Goal: Information Seeking & Learning: Compare options

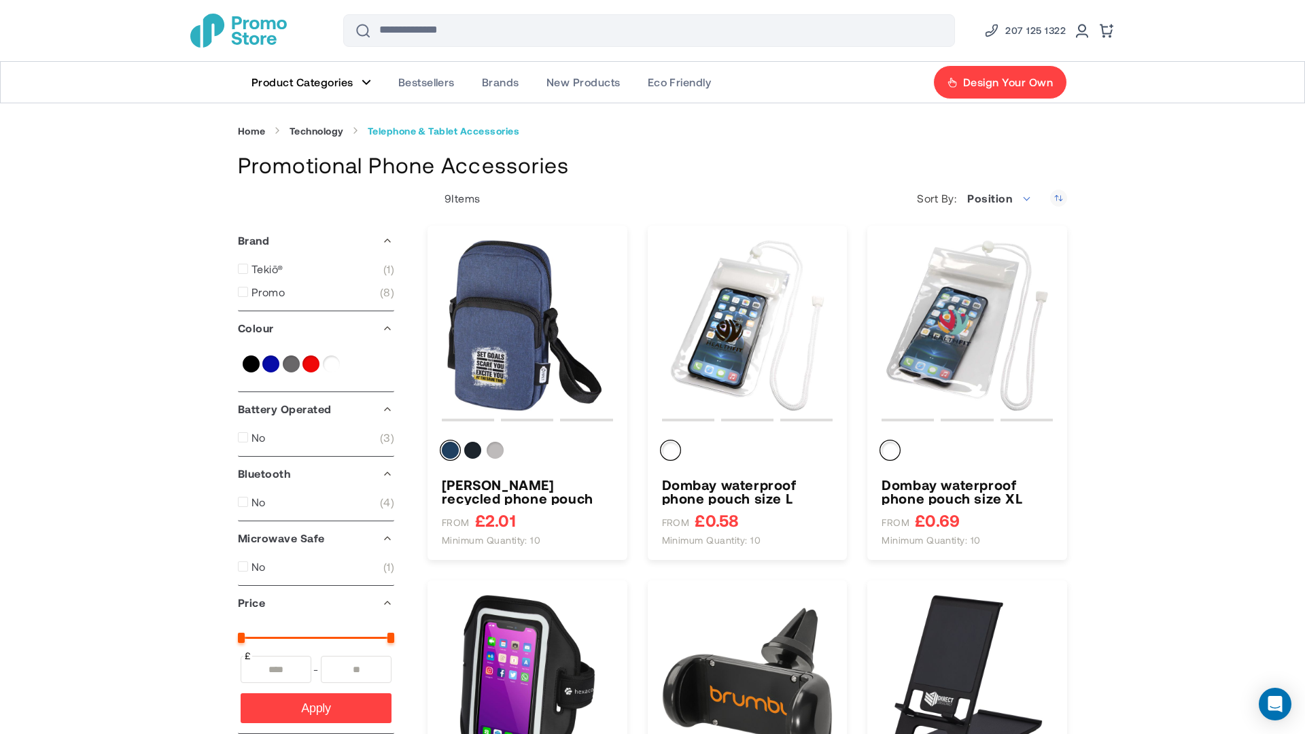
type input "****"
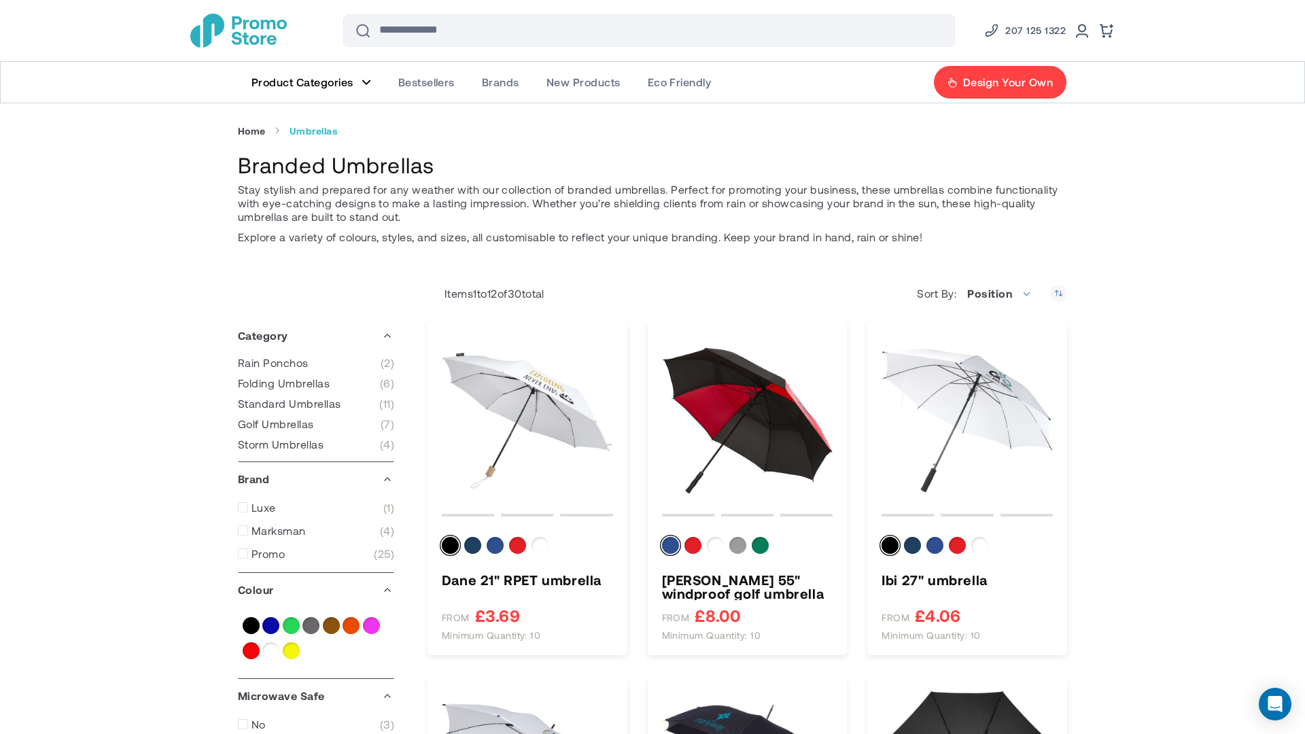
type input "****"
type input "*****"
